Goal: Task Accomplishment & Management: Use online tool/utility

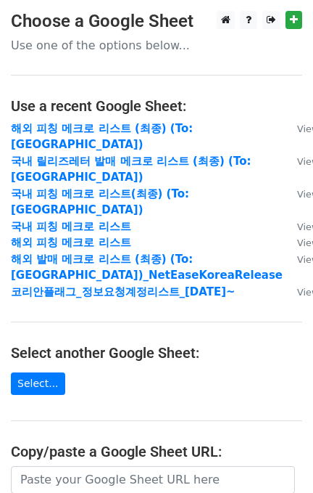
scroll to position [214, 0]
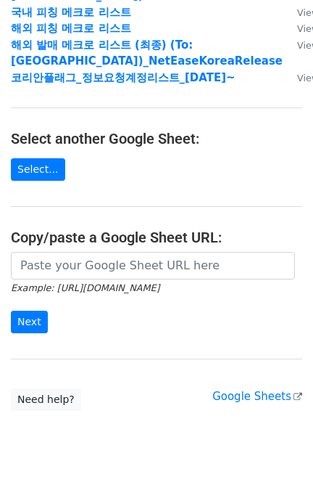
click at [67, 282] on small "Example: [URL][DOMAIN_NAME]" at bounding box center [85, 287] width 149 height 11
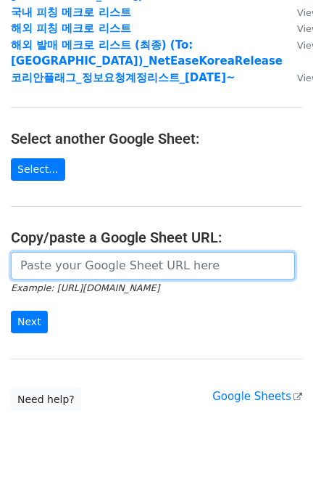
click at [66, 252] on input "url" at bounding box center [153, 266] width 284 height 28
paste input "[URL][DOMAIN_NAME]"
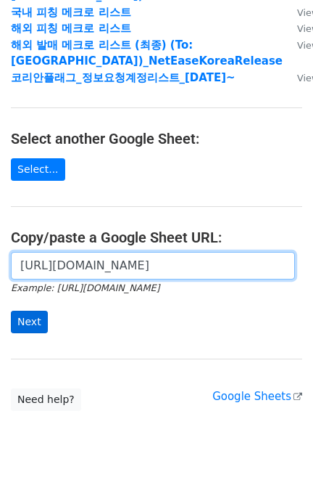
scroll to position [0, 474]
type input "[URL][DOMAIN_NAME]"
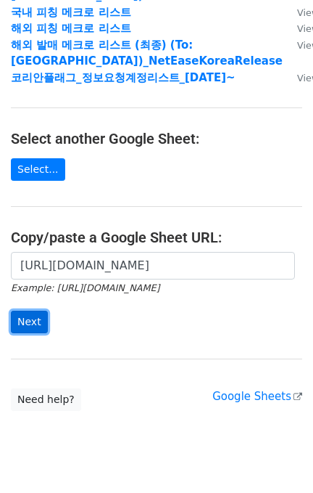
click at [17, 310] on input "Next" at bounding box center [29, 321] width 37 height 22
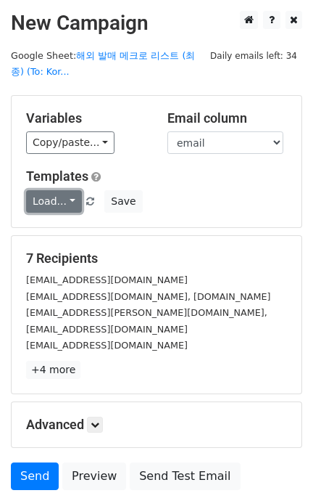
click at [71, 201] on link "Load..." at bounding box center [54, 201] width 56 height 22
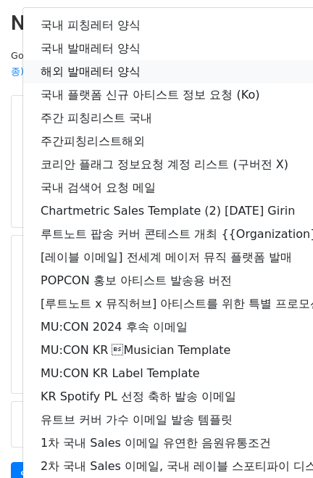
click at [120, 65] on link "해외 발매레터 양식" at bounding box center [256, 71] width 466 height 23
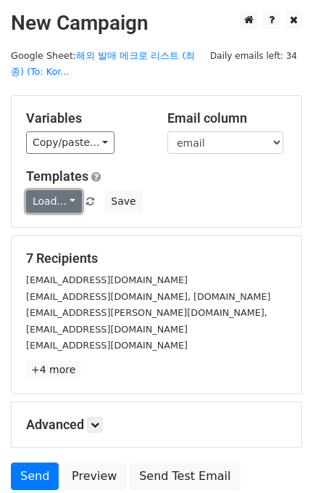
click at [57, 190] on link "Load..." at bounding box center [54, 201] width 56 height 22
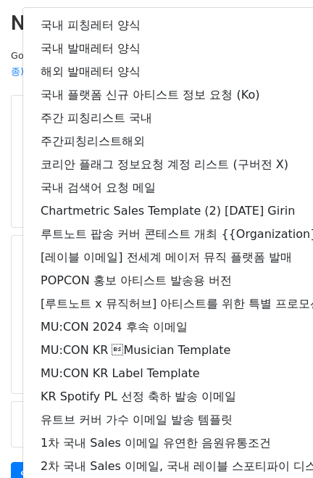
click at [5, 80] on main "New Campaign Daily emails left: 34 Google Sheet: 해외 발매 메크로 리스트 (최종) (To: Kor...…" at bounding box center [156, 254] width 313 height 486
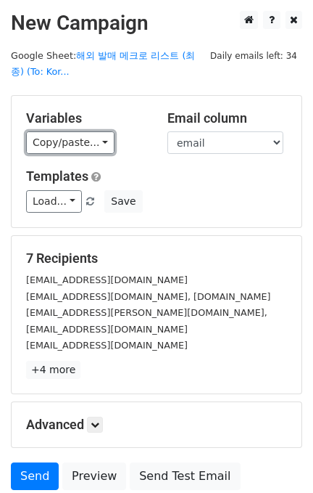
click at [58, 151] on link "Copy/paste..." at bounding box center [70, 142] width 89 height 22
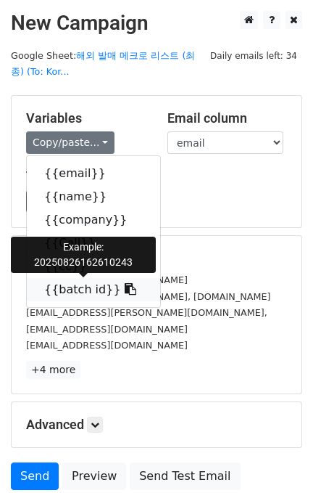
click at [89, 295] on link "{{batch id}}" at bounding box center [93, 289] width 133 height 23
